Goal: Check status: Check status

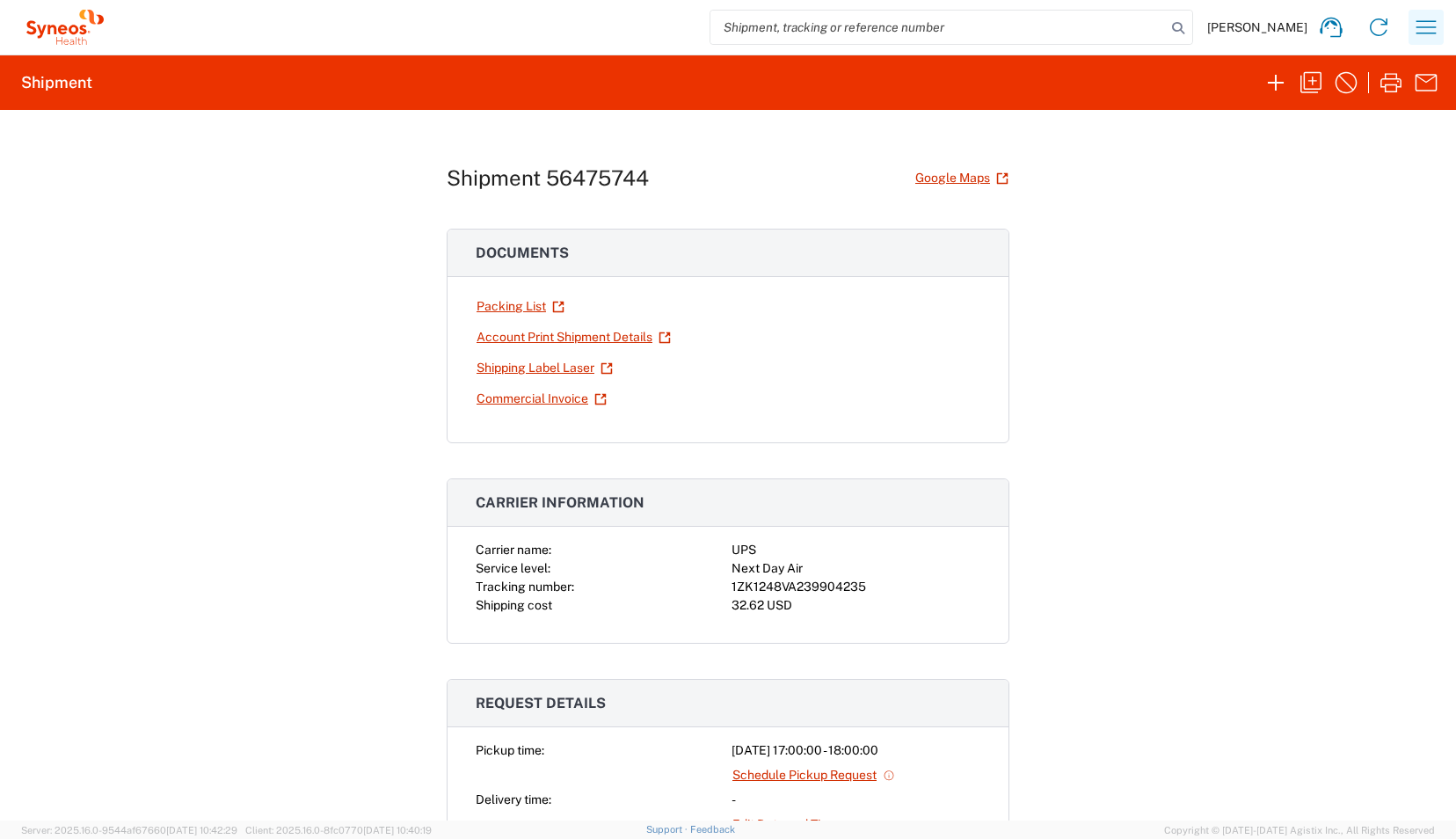
click at [1429, 28] on icon "button" at bounding box center [1426, 26] width 28 height 28
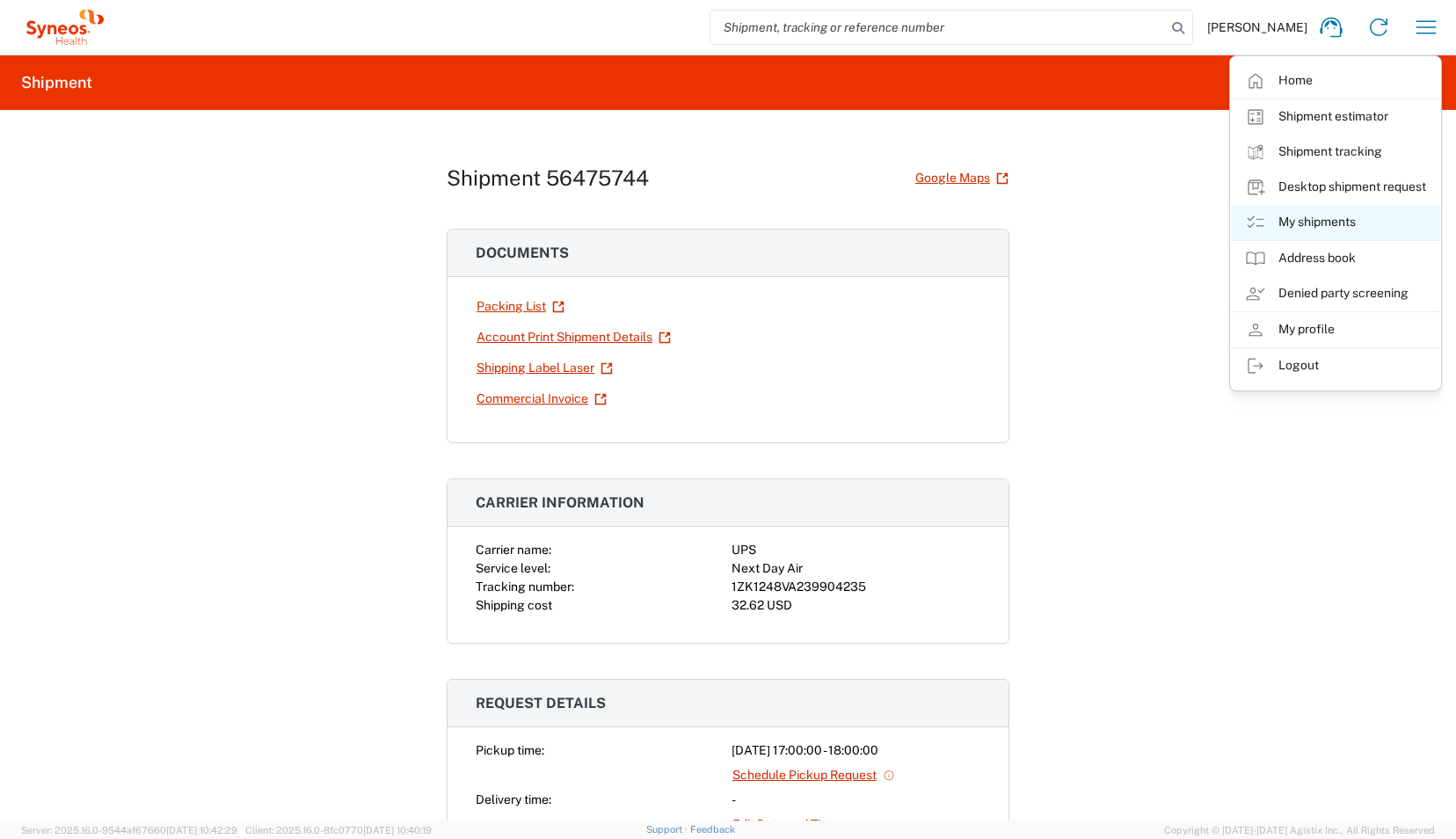
click at [1318, 220] on link "My shipments" at bounding box center [1336, 222] width 209 height 35
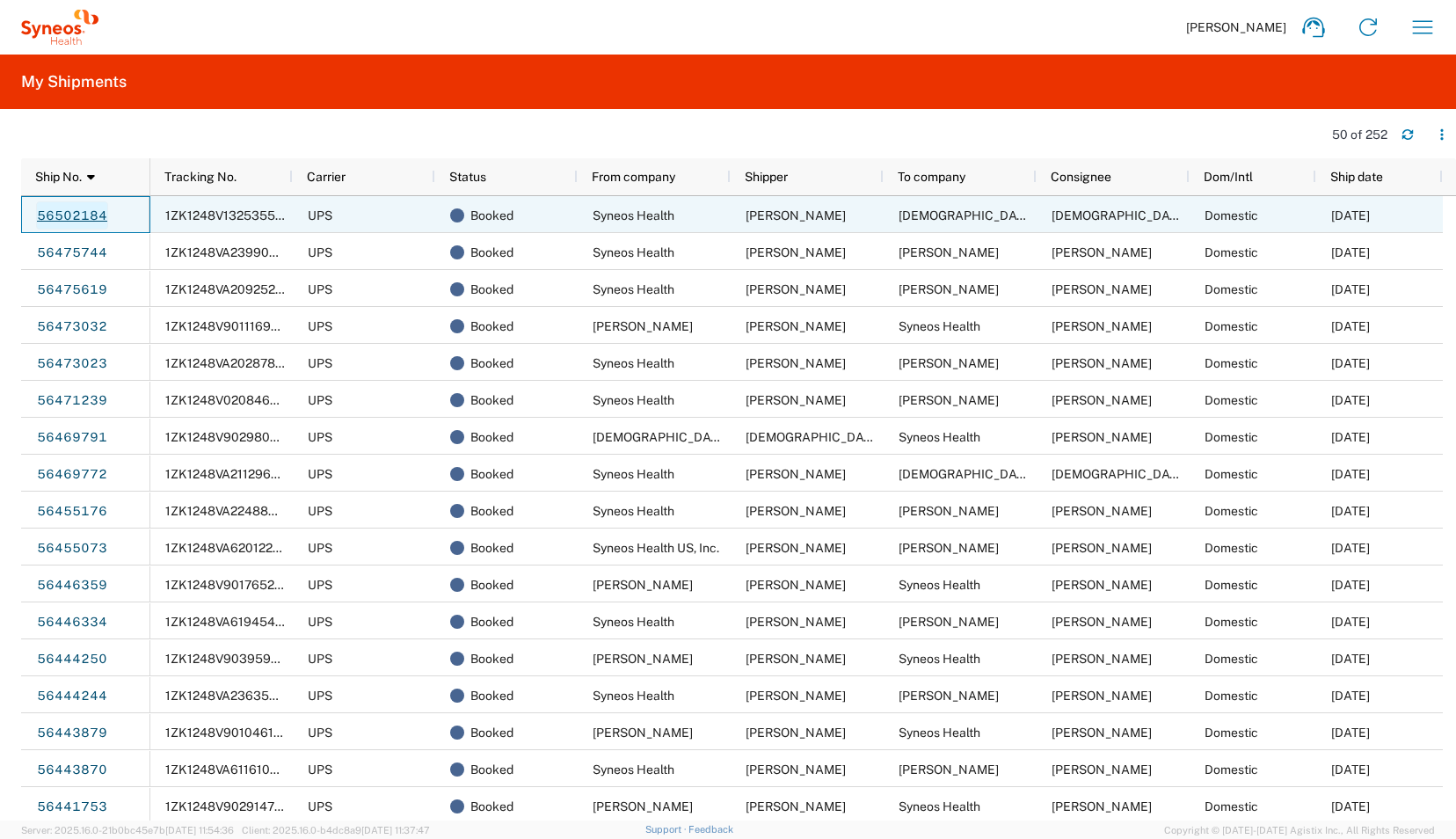
click at [74, 216] on link "56502184" at bounding box center [72, 215] width 72 height 28
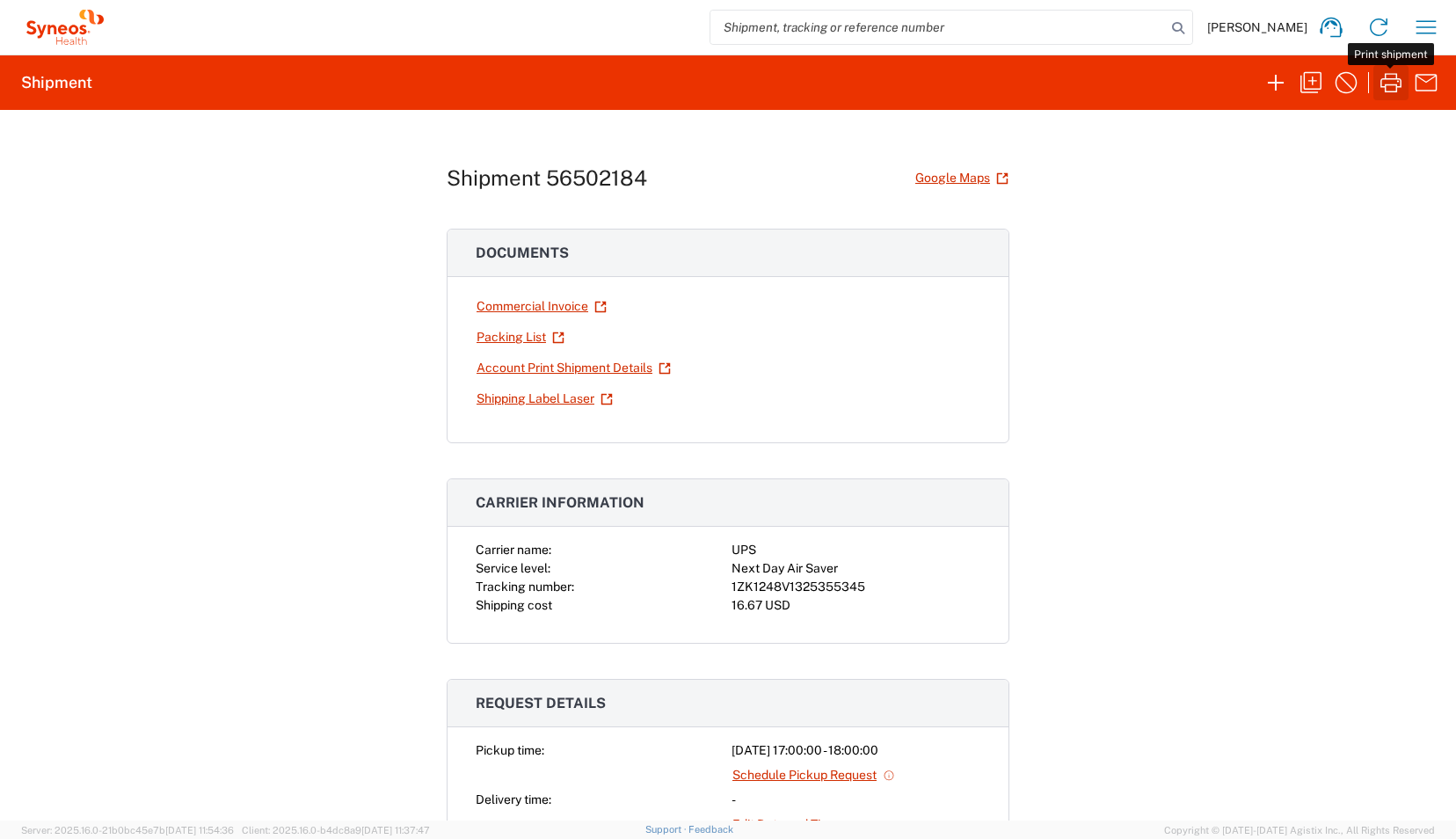
click at [1389, 78] on icon "button" at bounding box center [1390, 83] width 22 height 20
